Goal: Task Accomplishment & Management: Use online tool/utility

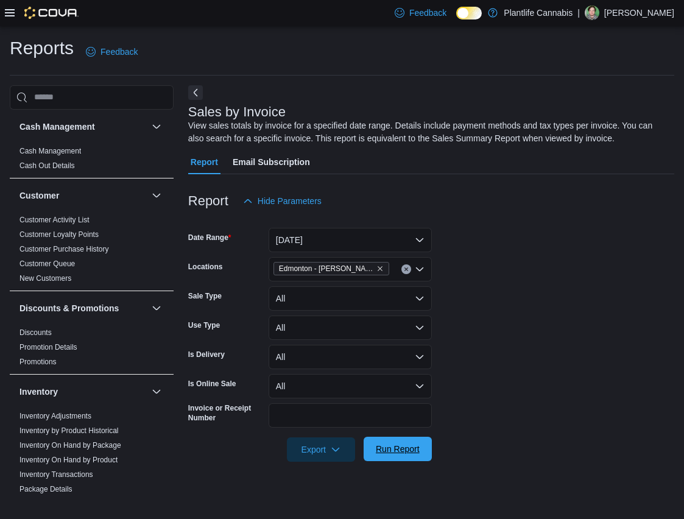
click at [399, 448] on span "Run Report" at bounding box center [398, 449] width 44 height 12
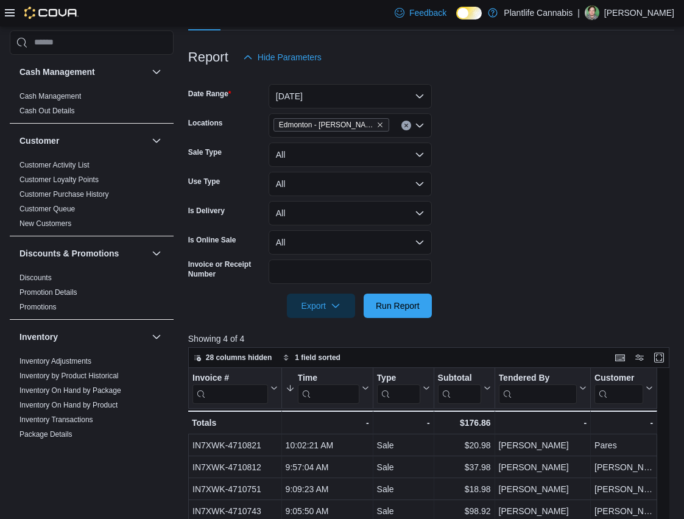
scroll to position [142, 0]
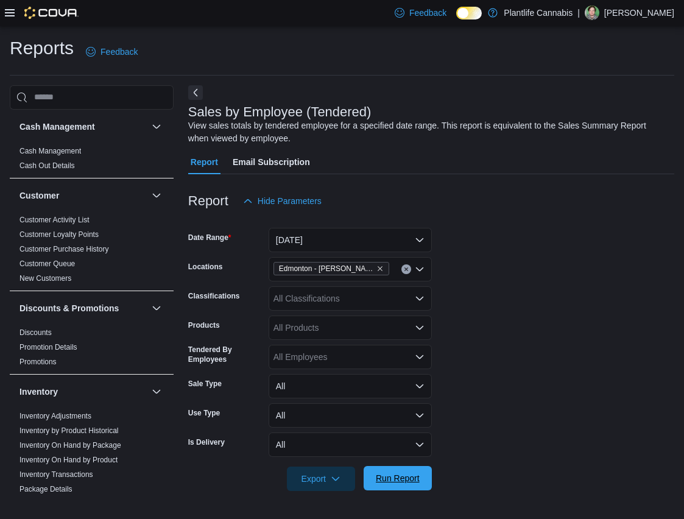
click at [402, 491] on div at bounding box center [431, 498] width 486 height 15
drag, startPoint x: 404, startPoint y: 487, endPoint x: 494, endPoint y: 403, distance: 122.7
click at [404, 487] on span "Run Report" at bounding box center [398, 478] width 54 height 24
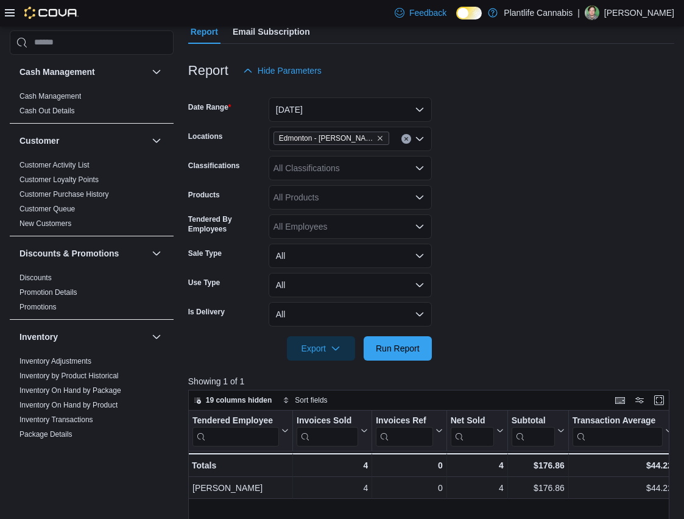
scroll to position [129, 0]
